Goal: Task Accomplishment & Management: Manage account settings

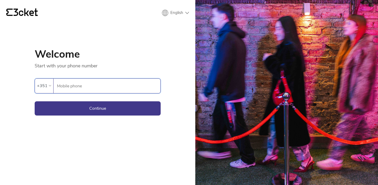
click at [130, 86] on input "Mobile phone" at bounding box center [109, 86] width 104 height 14
type input "964948293"
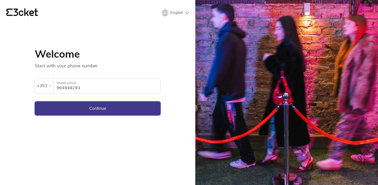
click at [116, 110] on button "Continue" at bounding box center [98, 108] width 126 height 14
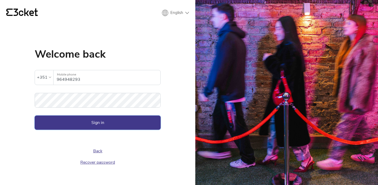
click at [118, 119] on button "Sign in" at bounding box center [98, 122] width 126 height 14
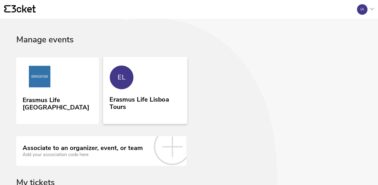
click at [130, 107] on div "Erasmus Life Lisboa Tours" at bounding box center [145, 102] width 71 height 17
